Goal: Transaction & Acquisition: Purchase product/service

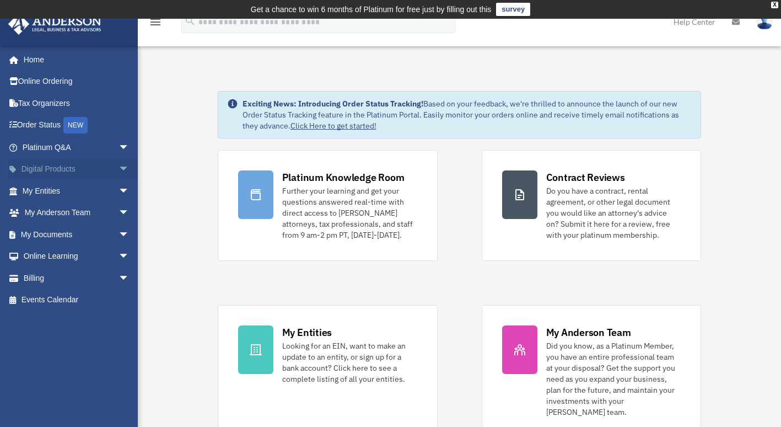
click at [94, 171] on link "Digital Products arrow_drop_down" at bounding box center [77, 169] width 138 height 22
click at [119, 167] on span "arrow_drop_down" at bounding box center [130, 169] width 22 height 23
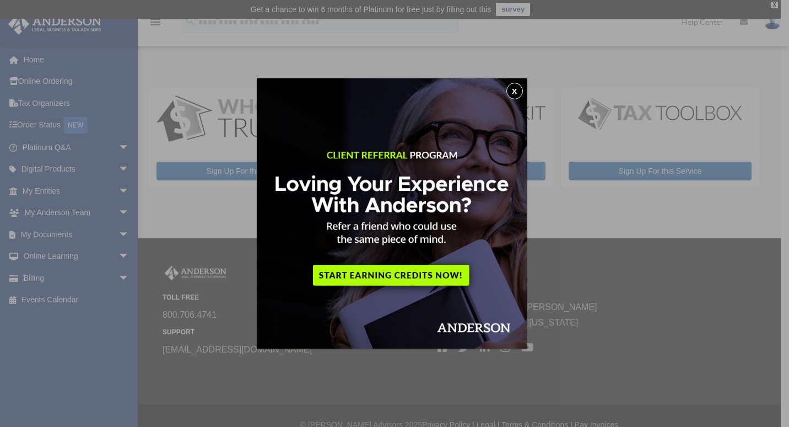
click at [519, 94] on button "x" at bounding box center [515, 91] width 17 height 17
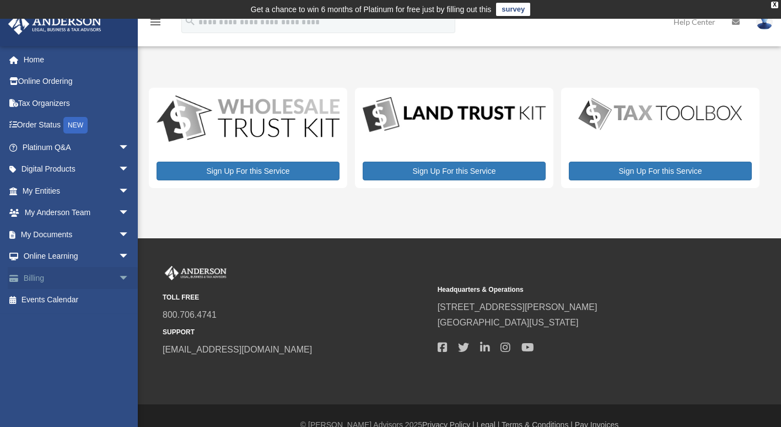
click at [119, 282] on span "arrow_drop_down" at bounding box center [130, 278] width 22 height 23
click at [78, 299] on link "$ Open Invoices" at bounding box center [80, 300] width 131 height 23
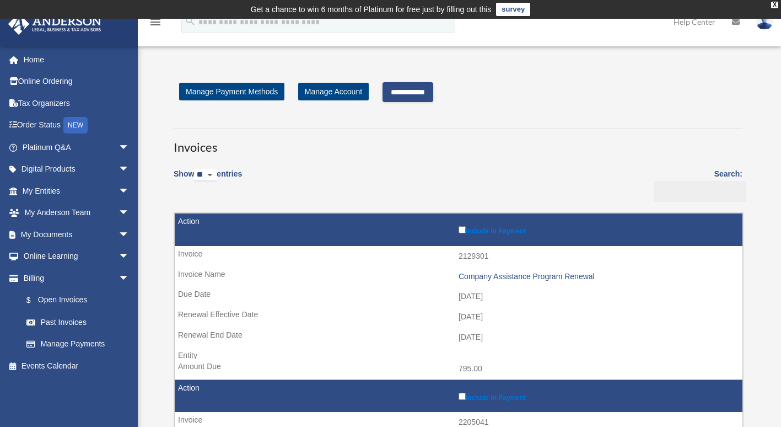
click at [418, 91] on input "**********" at bounding box center [408, 92] width 51 height 20
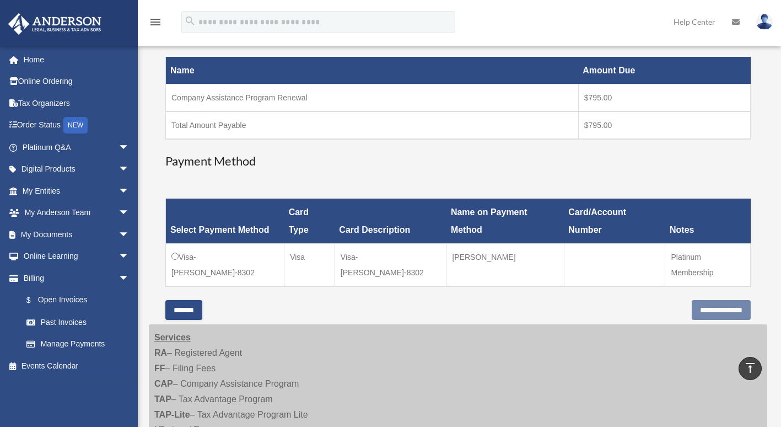
scroll to position [195, 0]
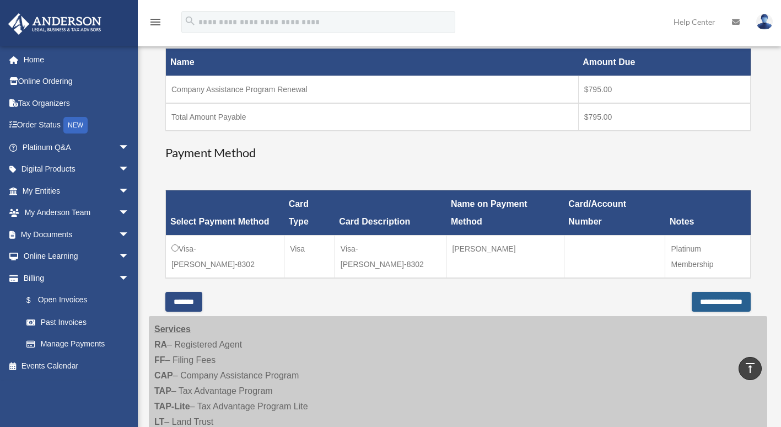
click at [695, 292] on input "**********" at bounding box center [721, 302] width 59 height 20
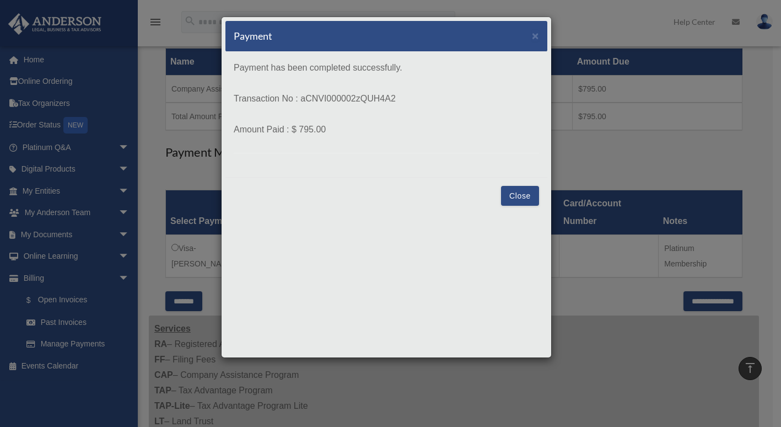
click at [526, 193] on button "Close" at bounding box center [520, 196] width 38 height 20
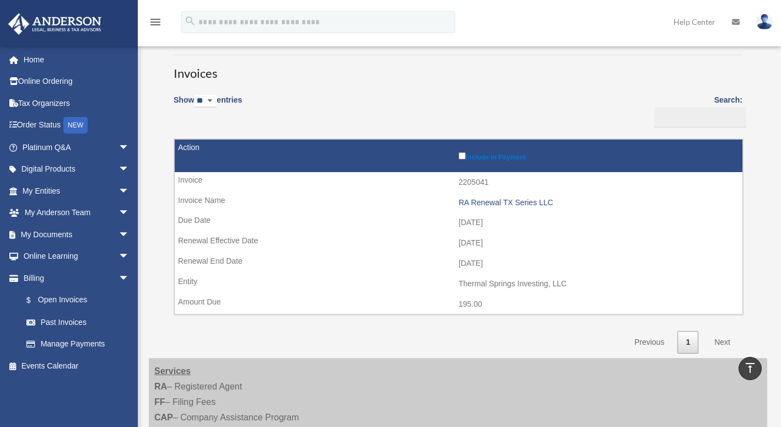
scroll to position [73, 0]
click at [61, 322] on link "Past Invoices" at bounding box center [80, 322] width 131 height 22
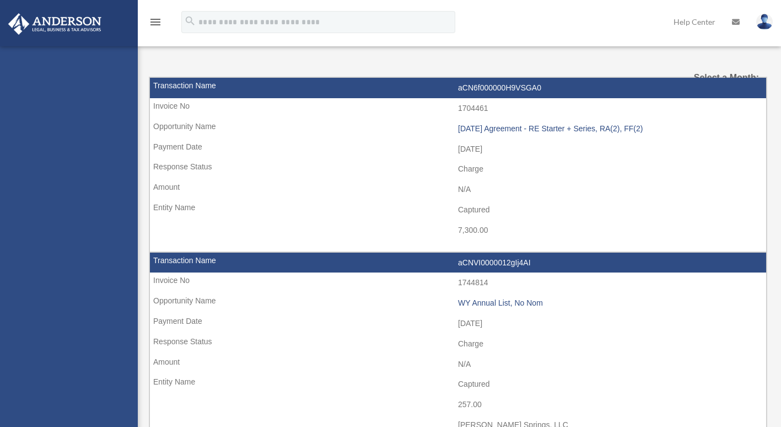
select select
